Goal: Find contact information: Find contact information

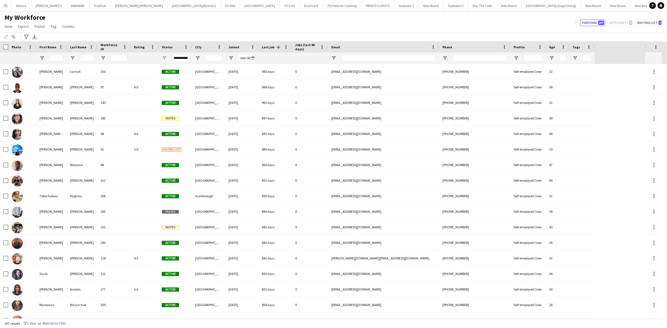
click at [49, 45] on span "First Name" at bounding box center [47, 47] width 17 height 4
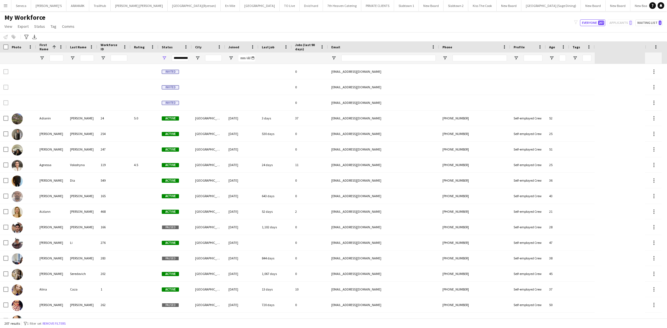
click at [42, 45] on span "First Name" at bounding box center [44, 47] width 11 height 8
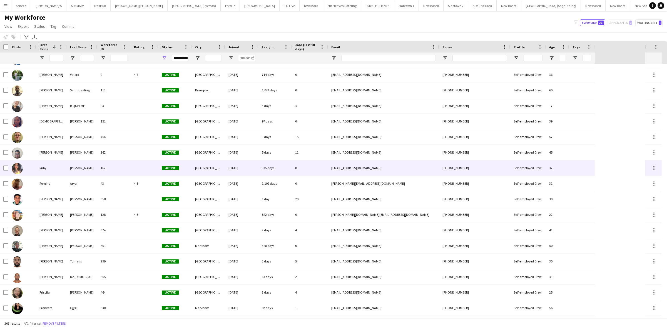
scroll to position [521, 0]
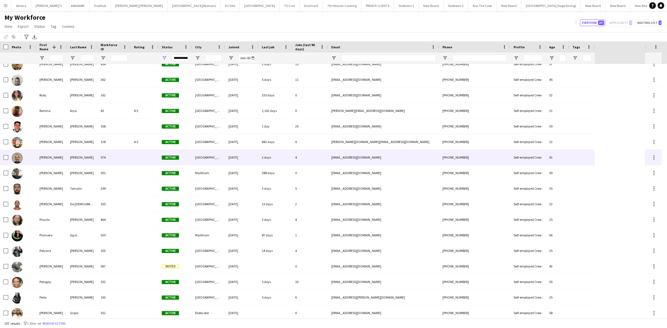
click at [46, 156] on div "[PERSON_NAME]" at bounding box center [51, 157] width 31 height 15
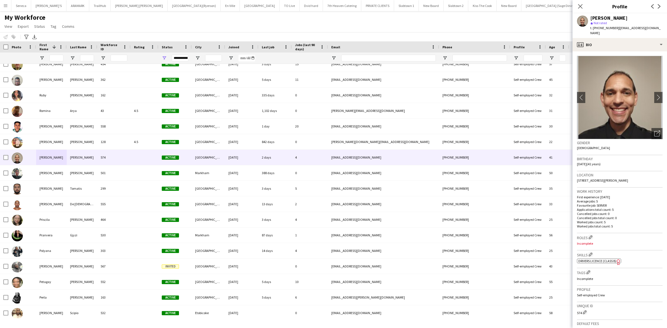
drag, startPoint x: 577, startPoint y: 176, endPoint x: 633, endPoint y: 177, distance: 55.3
click at [633, 177] on div "Location [STREET_ADDRESS][PERSON_NAME]" at bounding box center [620, 180] width 86 height 16
copy span "[STREET_ADDRESS][PERSON_NAME]"
click at [577, 3] on app-icon "Close pop-in" at bounding box center [581, 7] width 8 height 8
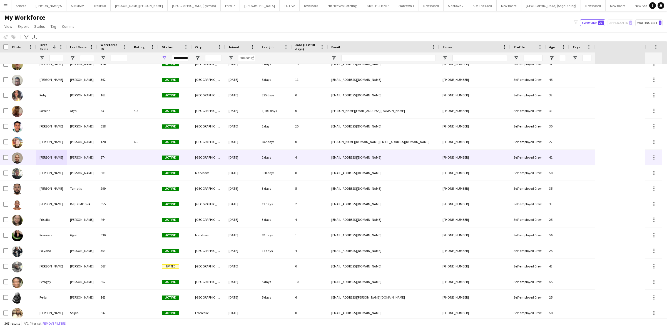
click at [49, 153] on div "[PERSON_NAME]" at bounding box center [51, 157] width 31 height 15
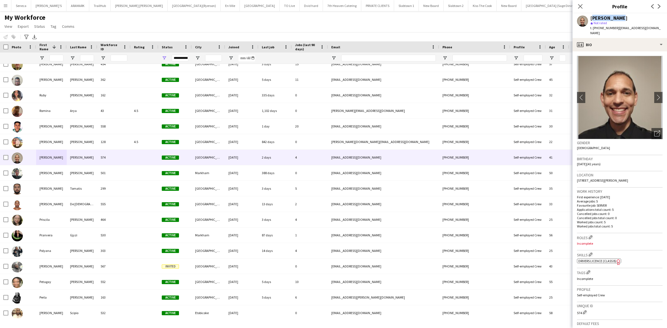
drag, startPoint x: 590, startPoint y: 17, endPoint x: 619, endPoint y: 16, distance: 28.7
click at [619, 16] on div "[PERSON_NAME]" at bounding box center [626, 18] width 72 height 5
copy div "[PERSON_NAME]"
drag, startPoint x: 617, startPoint y: 27, endPoint x: 660, endPoint y: 30, distance: 44.0
click at [660, 30] on app-profile-header "[PERSON_NAME] star Not rated t. [PHONE_NUMBER] | [EMAIL_ADDRESS][DOMAIN_NAME]" at bounding box center [620, 25] width 95 height 25
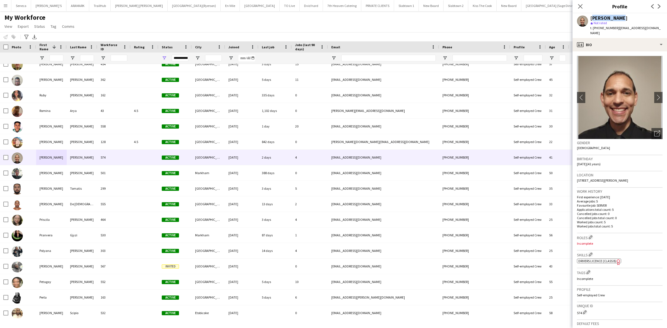
click at [660, 29] on app-profile-header "[PERSON_NAME] star Not rated t. [PHONE_NUMBER] | [EMAIL_ADDRESS][DOMAIN_NAME]" at bounding box center [620, 25] width 95 height 25
click at [653, 27] on div "[PERSON_NAME] star Not rated t. [PHONE_NUMBER] | [EMAIL_ADDRESS][DOMAIN_NAME]" at bounding box center [620, 25] width 95 height 25
drag, startPoint x: 617, startPoint y: 28, endPoint x: 653, endPoint y: 31, distance: 35.4
click at [653, 31] on div "[PERSON_NAME] star Not rated t. [PHONE_NUMBER] | [EMAIL_ADDRESS][DOMAIN_NAME]" at bounding box center [620, 25] width 95 height 25
copy span "[EMAIL_ADDRESS][DOMAIN_NAME]"
